Goal: Task Accomplishment & Management: Use online tool/utility

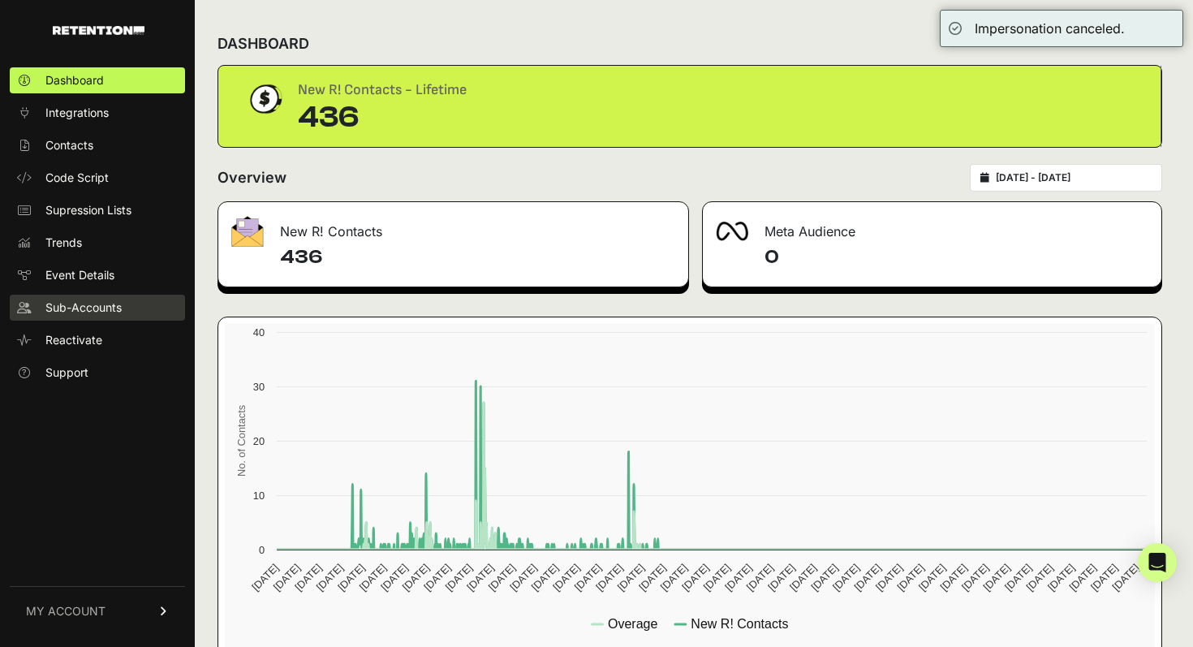
click at [77, 304] on span "Sub-Accounts" at bounding box center [83, 308] width 76 height 16
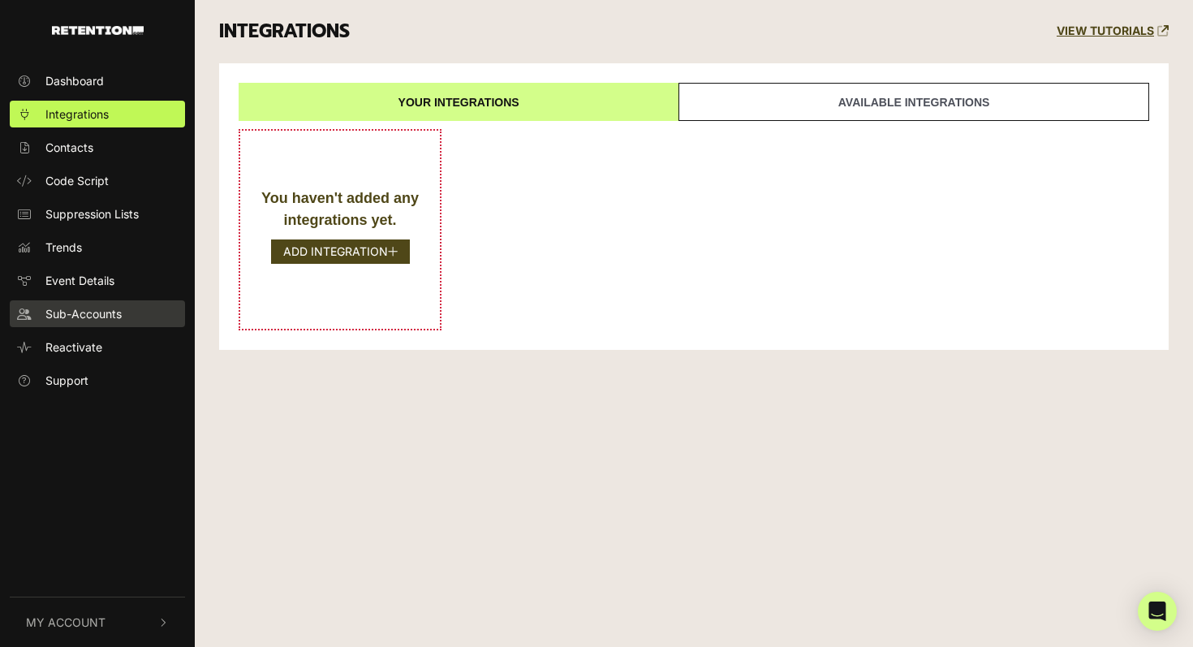
click at [64, 315] on span "Sub-Accounts" at bounding box center [83, 313] width 76 height 17
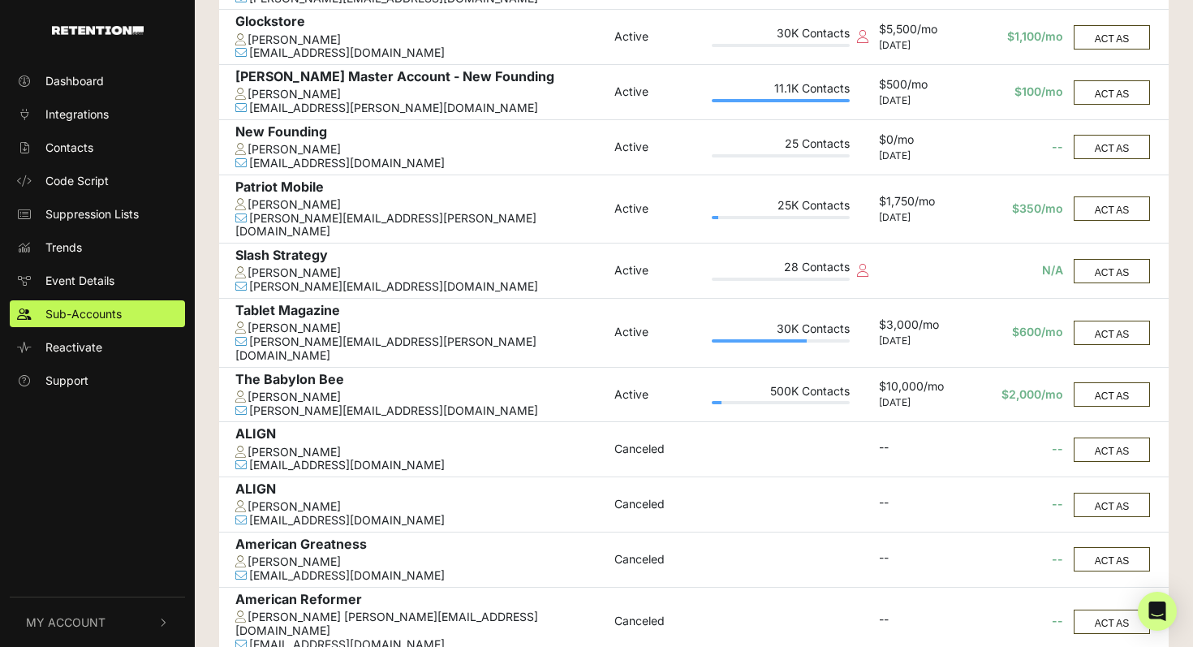
scroll to position [494, 0]
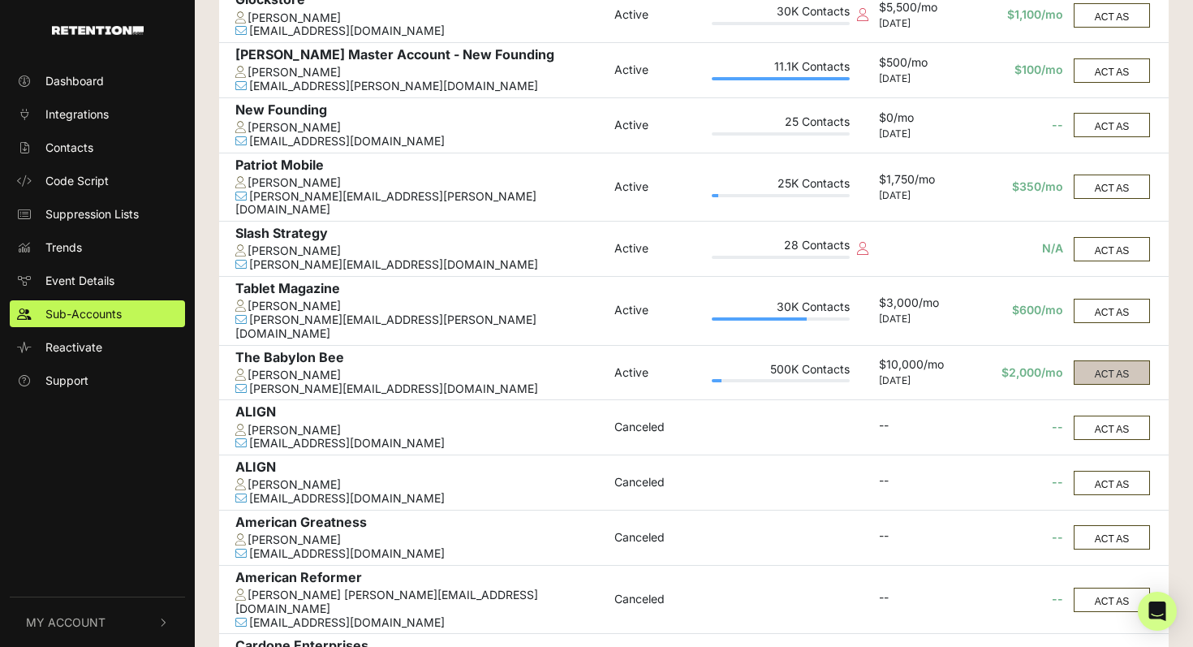
click at [1100, 360] on button "ACT AS" at bounding box center [1112, 372] width 76 height 24
